Goal: Transaction & Acquisition: Purchase product/service

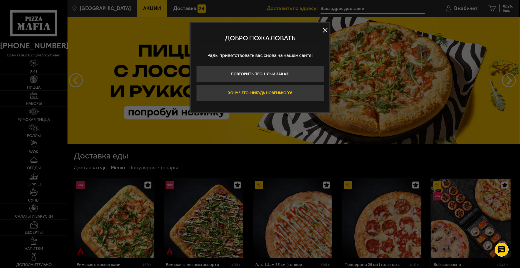
click at [253, 91] on button "Хочу чего-нибудь новенького!" at bounding box center [260, 93] width 128 height 16
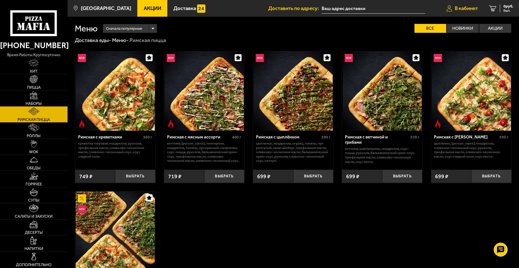
click at [460, 8] on span "В кабинет" at bounding box center [466, 8] width 23 height 5
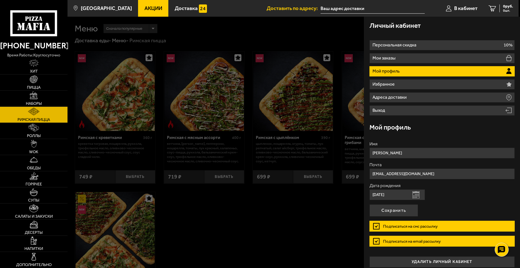
click at [398, 73] on p "Мой профиль" at bounding box center [387, 71] width 29 height 4
click at [391, 72] on p "Мой профиль" at bounding box center [387, 71] width 29 height 4
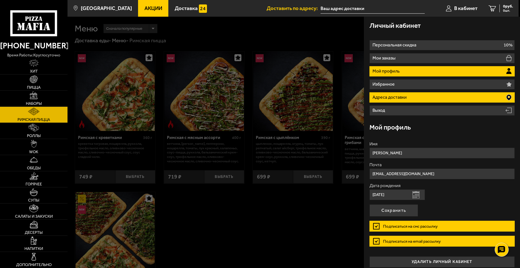
click at [391, 96] on p "Адреса доставки" at bounding box center [391, 97] width 36 height 4
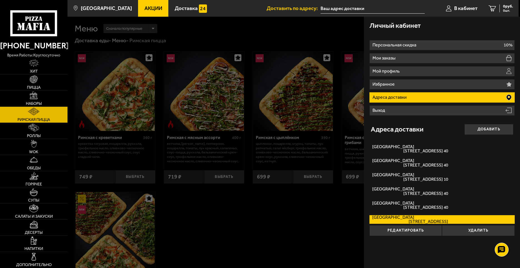
click at [241, 10] on ul "Акции Доставка" at bounding box center [202, 8] width 129 height 17
click at [462, 6] on span "В кабинет" at bounding box center [465, 8] width 23 height 5
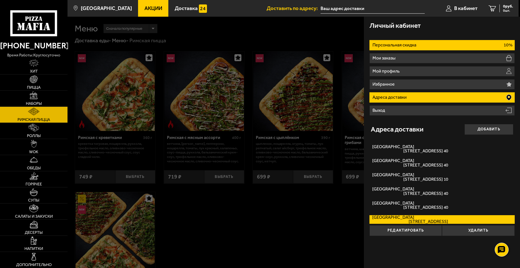
click at [432, 44] on li "Персональная скидка 10%" at bounding box center [442, 45] width 145 height 10
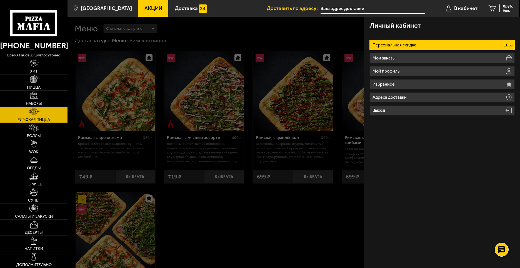
click at [230, 5] on ul "Акции Доставка" at bounding box center [202, 8] width 129 height 17
click at [229, 8] on ul "Акции Доставка" at bounding box center [202, 8] width 129 height 17
click at [459, 8] on span "В кабинет" at bounding box center [465, 8] width 23 height 5
click at [469, 1] on link "В кабинет" at bounding box center [461, 8] width 43 height 17
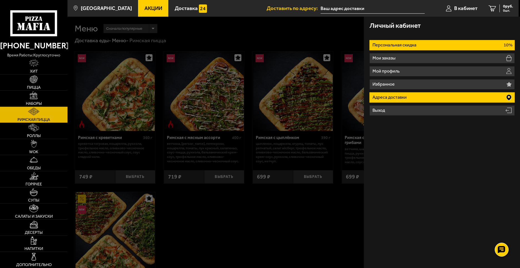
click at [402, 99] on p "Адреса доставки" at bounding box center [391, 97] width 36 height 4
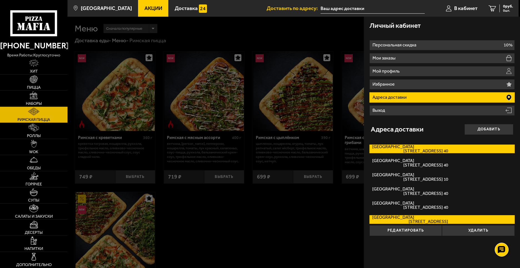
click at [404, 149] on span "Краснопутиловская улица, дом 10 кв. 40" at bounding box center [410, 151] width 76 height 4
click at [0, 0] on input "Краснопутиловская улица Краснопутиловская улица, дом 10 кв. 40" at bounding box center [0, 0] width 0 height 0
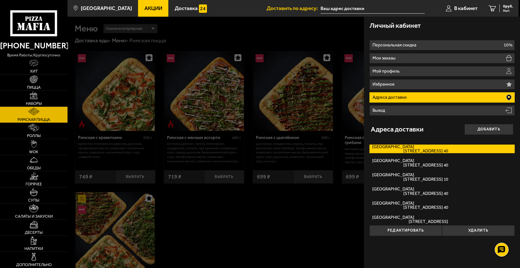
type input "[STREET_ADDRESS]"
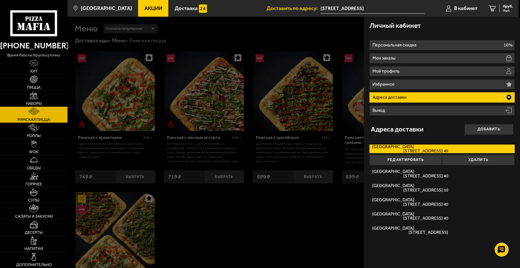
click at [404, 96] on p "Адреса доставки" at bounding box center [391, 97] width 36 height 4
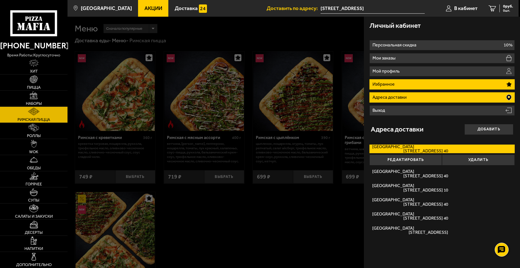
click at [399, 85] on li "Избранное" at bounding box center [442, 84] width 145 height 10
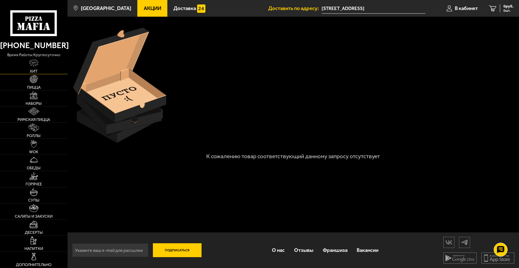
click at [33, 67] on img at bounding box center [33, 63] width 9 height 8
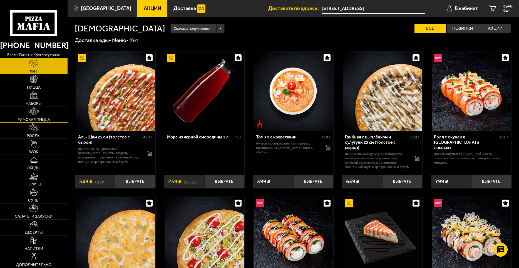
click at [35, 114] on img at bounding box center [33, 111] width 11 height 8
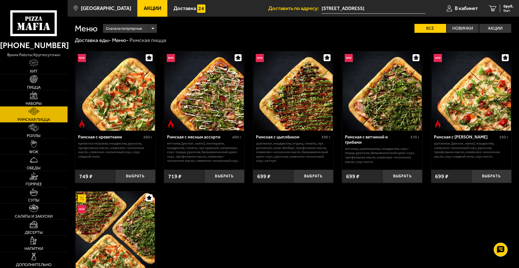
scroll to position [106, 0]
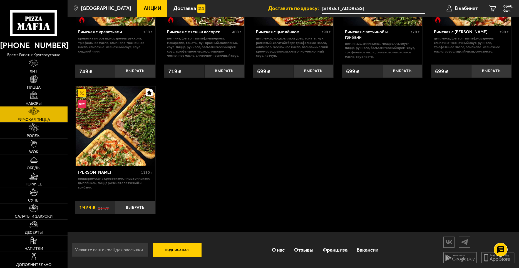
click at [32, 78] on img at bounding box center [34, 79] width 8 height 8
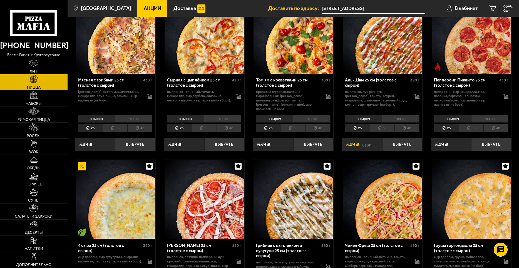
scroll to position [361, 0]
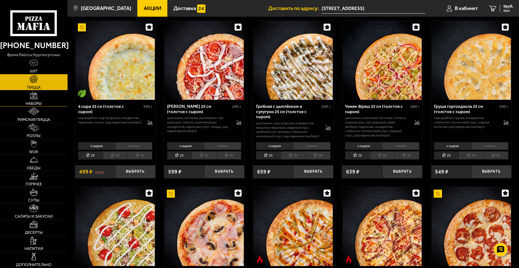
click at [36, 98] on img at bounding box center [34, 95] width 8 height 8
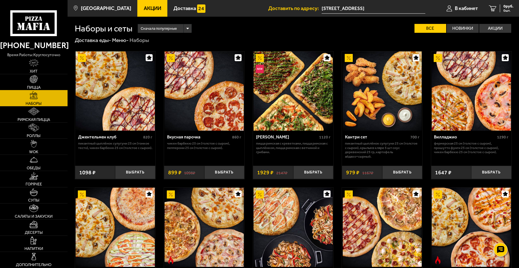
click at [43, 79] on link "Пицца" at bounding box center [34, 82] width 68 height 16
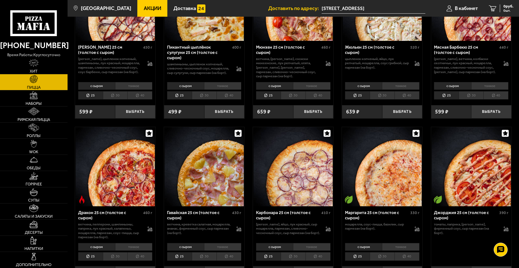
scroll to position [1028, 0]
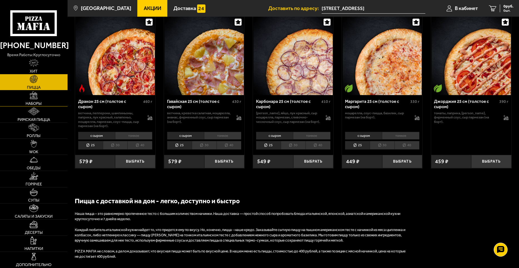
click at [34, 98] on img at bounding box center [34, 95] width 8 height 8
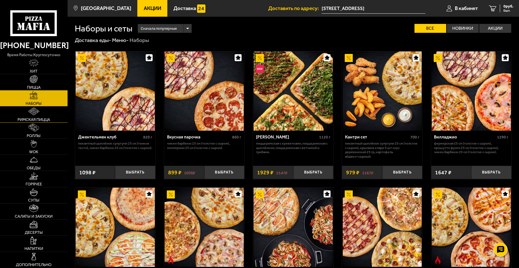
click at [39, 119] on span "Римская пицца" at bounding box center [34, 120] width 33 height 4
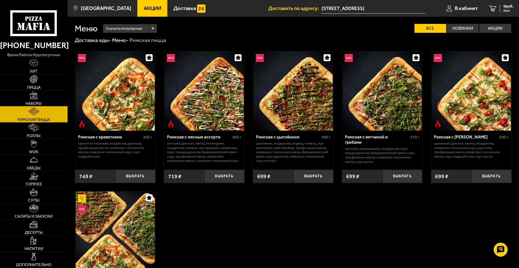
click at [44, 98] on link "Наборы" at bounding box center [34, 98] width 68 height 16
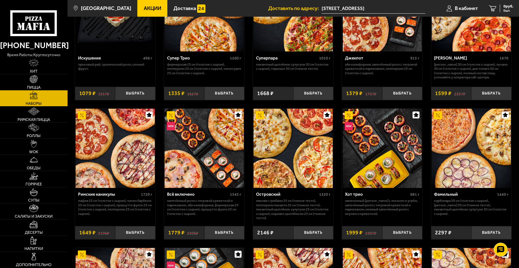
scroll to position [435, 0]
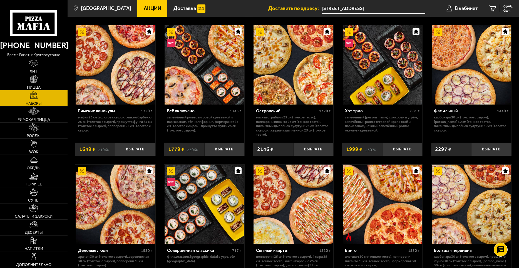
click at [476, 79] on img at bounding box center [471, 64] width 79 height 79
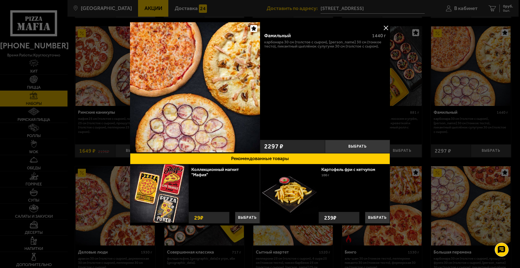
click at [386, 28] on button at bounding box center [386, 28] width 8 height 8
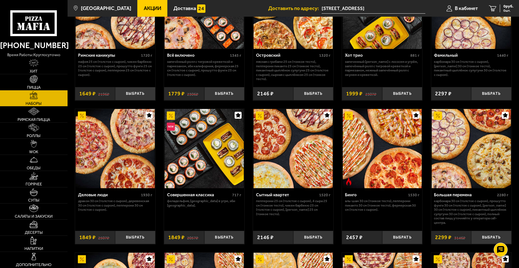
scroll to position [546, 0]
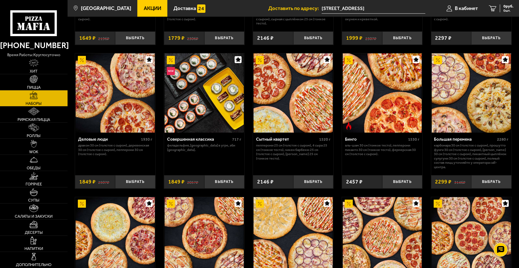
click at [125, 108] on img at bounding box center [115, 92] width 79 height 79
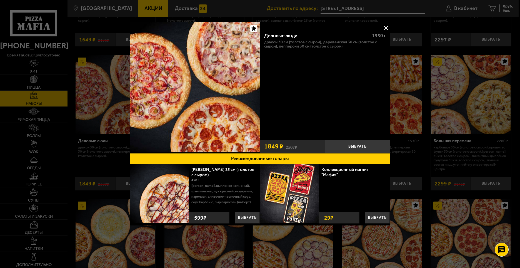
click at [386, 27] on button at bounding box center [386, 28] width 8 height 8
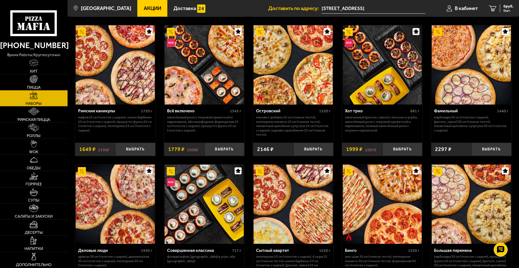
scroll to position [407, 0]
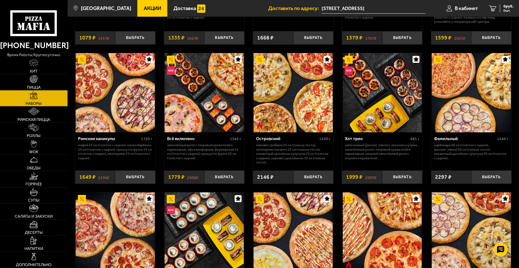
click at [293, 88] on img at bounding box center [292, 92] width 79 height 79
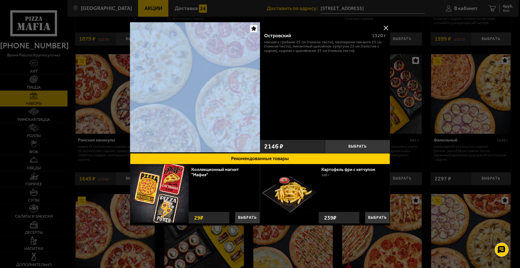
drag, startPoint x: 270, startPoint y: 18, endPoint x: 215, endPoint y: 26, distance: 55.6
click at [215, 26] on main "Санкт-Петербург Все Акции Доставка Личный кабинет Акции Доставка Доставить по а…" at bounding box center [293, 138] width 451 height 1091
click at [388, 26] on button at bounding box center [386, 28] width 8 height 8
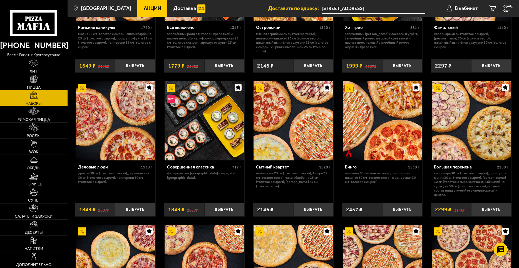
scroll to position [574, 0]
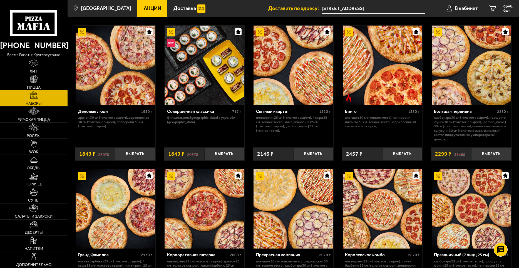
click at [300, 81] on img at bounding box center [292, 65] width 79 height 79
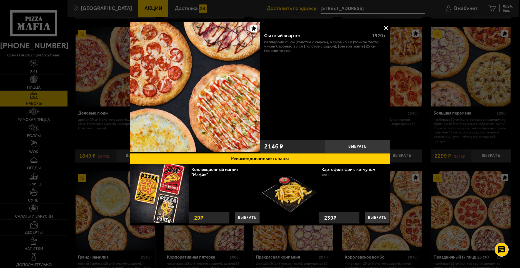
click at [383, 26] on button at bounding box center [386, 28] width 8 height 8
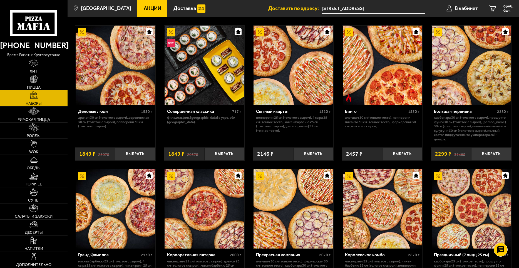
scroll to position [546, 0]
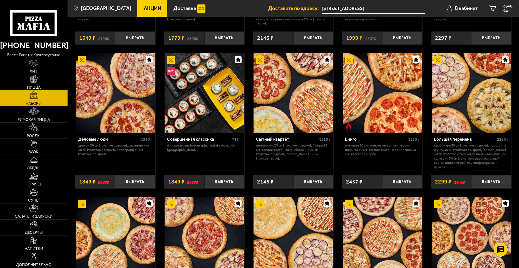
click at [293, 90] on img at bounding box center [292, 92] width 79 height 79
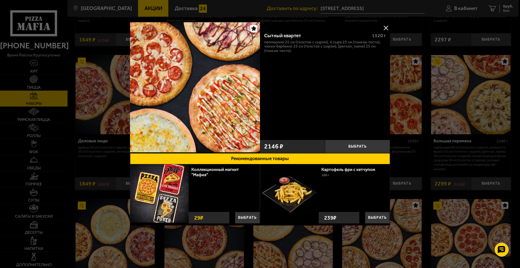
click at [386, 29] on button at bounding box center [386, 28] width 8 height 8
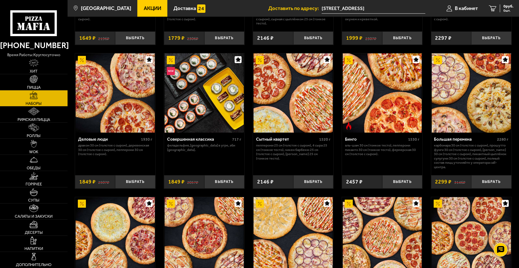
click at [395, 101] on img at bounding box center [382, 92] width 79 height 79
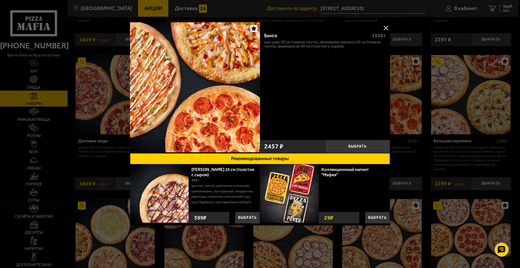
click at [384, 27] on button at bounding box center [386, 28] width 8 height 8
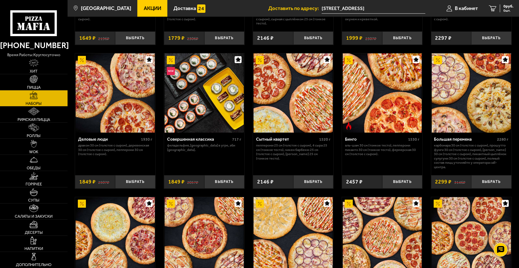
scroll to position [435, 0]
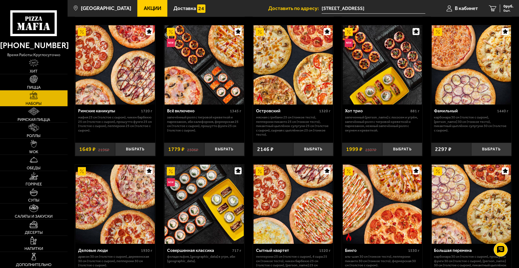
click at [121, 58] on img at bounding box center [115, 64] width 79 height 79
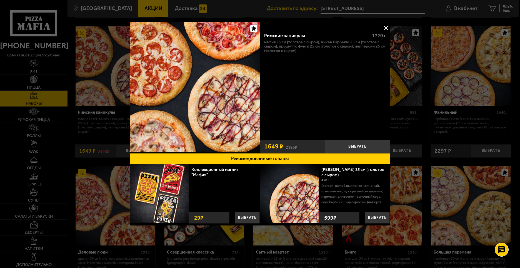
click at [385, 27] on button at bounding box center [386, 28] width 8 height 8
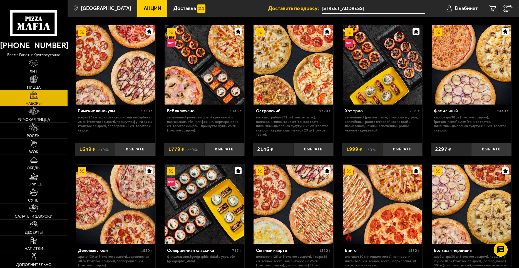
click at [311, 70] on img at bounding box center [292, 64] width 79 height 79
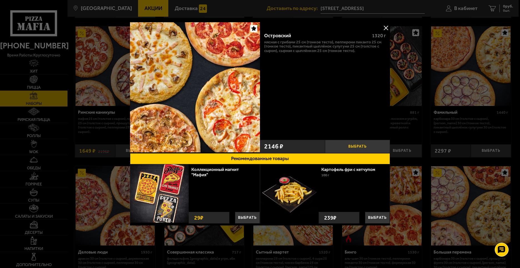
click at [353, 146] on button "Выбрать" at bounding box center [357, 146] width 65 height 13
click at [385, 29] on button at bounding box center [386, 28] width 8 height 8
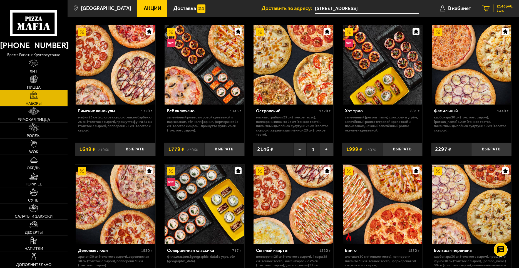
click at [507, 6] on span "2146 руб." at bounding box center [505, 6] width 17 height 4
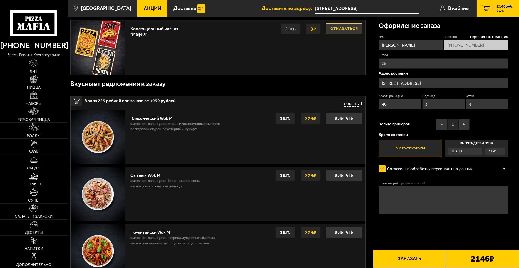
scroll to position [56, 0]
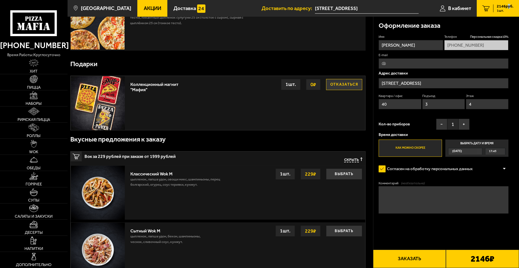
click at [343, 84] on button "Отказаться" at bounding box center [344, 84] width 36 height 11
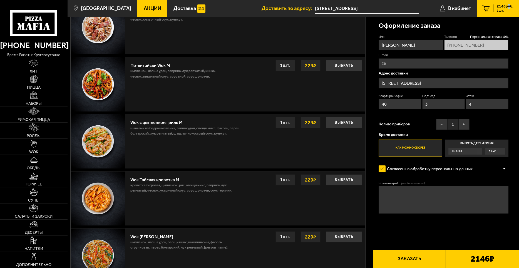
scroll to position [361, 0]
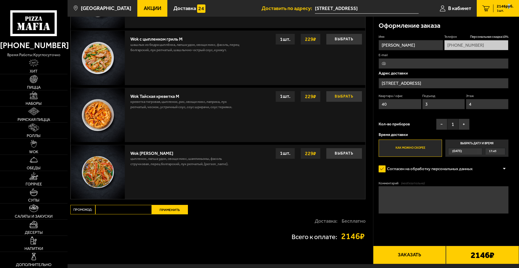
click at [348, 98] on button "Выбрать" at bounding box center [344, 96] width 36 height 11
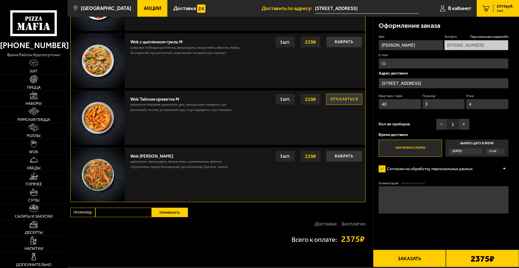
click at [413, 63] on input "E-mail" at bounding box center [443, 63] width 130 height 10
type input "parustihon@mail.ru"
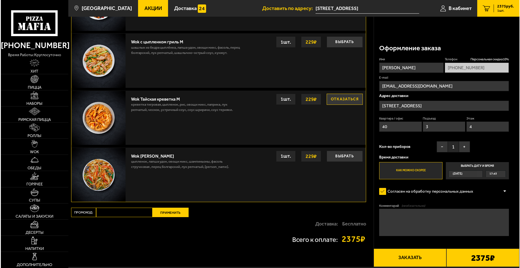
scroll to position [397, 0]
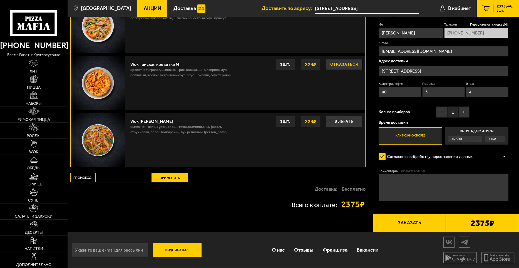
click at [425, 220] on button "Заказать" at bounding box center [409, 223] width 73 height 18
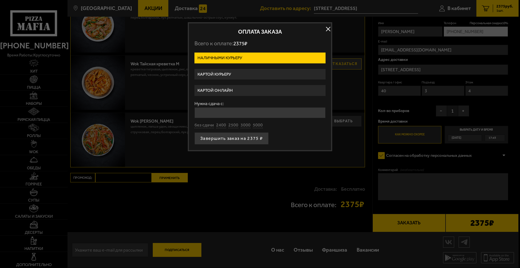
click at [224, 89] on label "Картой онлайн" at bounding box center [259, 90] width 131 height 11
click at [0, 0] on input "Картой онлайн" at bounding box center [0, 0] width 0 height 0
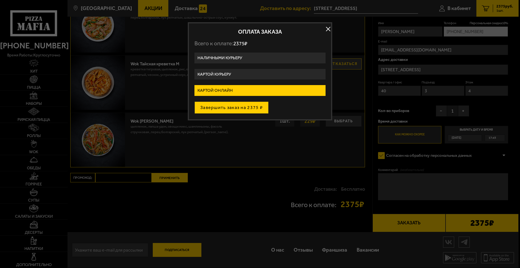
click at [239, 107] on button "Завершить заказ на 2375 ₽" at bounding box center [231, 107] width 74 height 12
